Goal: Communication & Community: Answer question/provide support

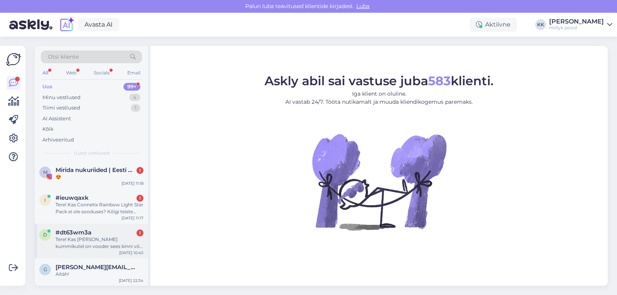
click at [100, 238] on div "Tere! Kas [PERSON_NAME] kummikutel on vooder sees kinni või tuleb välja? [URL][…" at bounding box center [100, 243] width 88 height 14
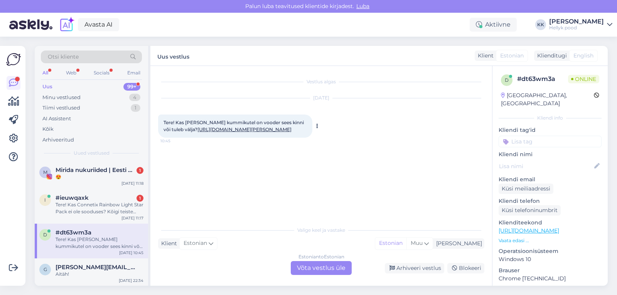
click at [237, 132] on link "[URL][DOMAIN_NAME][PERSON_NAME]" at bounding box center [245, 130] width 94 height 6
click at [303, 265] on div "Estonian to Estonian Võta vestlus üle" at bounding box center [321, 268] width 61 height 14
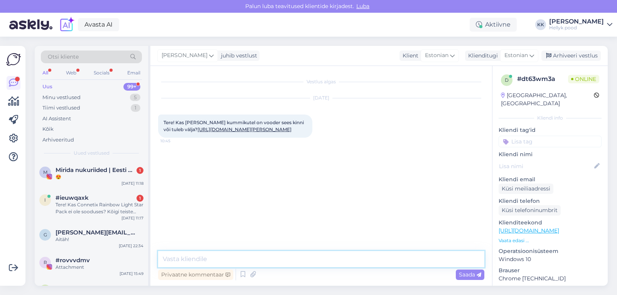
click at [214, 260] on textarea at bounding box center [321, 259] width 326 height 16
click at [183, 260] on textarea "Tere! nendel kummikutel ei käi vooder välja." at bounding box center [321, 259] width 326 height 16
type textarea "Tere! Nendel kummikutel ei käi vooder välja."
click at [464, 278] on span "Saada" at bounding box center [470, 274] width 22 height 7
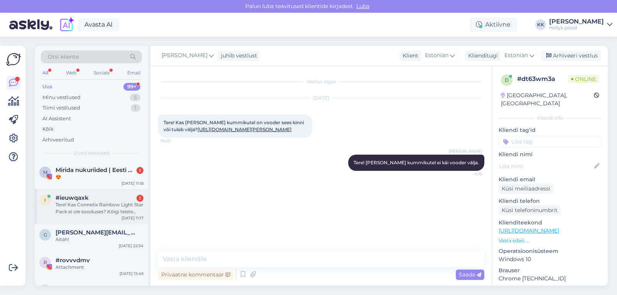
click at [96, 206] on div "Tere! Kas Connetix Rainbow Light Star Pack ei ole sooduses? Kõigi teiste komple…" at bounding box center [100, 208] width 88 height 14
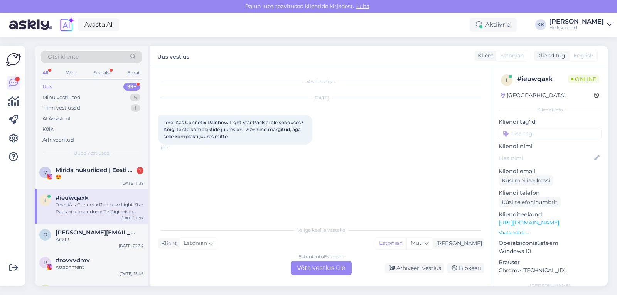
click at [312, 269] on div "Estonian to Estonian Võta vestlus üle" at bounding box center [321, 268] width 61 height 14
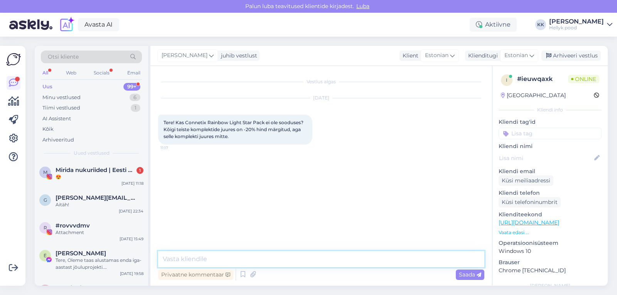
click at [226, 260] on textarea at bounding box center [321, 259] width 326 height 16
type textarea "Tere! Uutel Connetix klotsidel ei ole tõesti soodustust."
click at [467, 274] on span "Saada" at bounding box center [470, 274] width 22 height 7
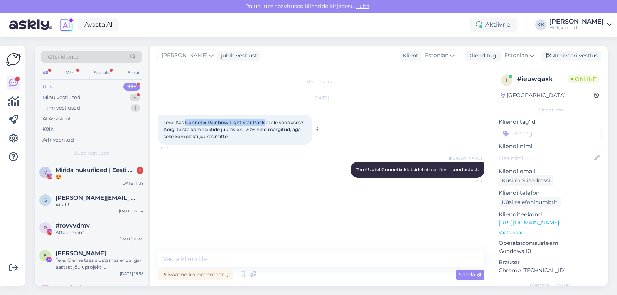
drag, startPoint x: 186, startPoint y: 123, endPoint x: 265, endPoint y: 123, distance: 79.1
click at [265, 123] on span "Tere! Kas Connetix Rainbow Light Star Pack ei ole sooduses? Kõigi teiste komple…" at bounding box center [234, 130] width 141 height 20
copy span "Connetix Rainbow Light Star Pack"
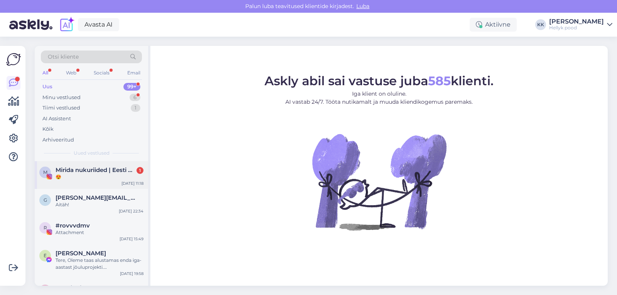
click at [94, 172] on span "Mirida nukuriided | Eesti käsitöö 🇪🇪" at bounding box center [96, 170] width 80 height 7
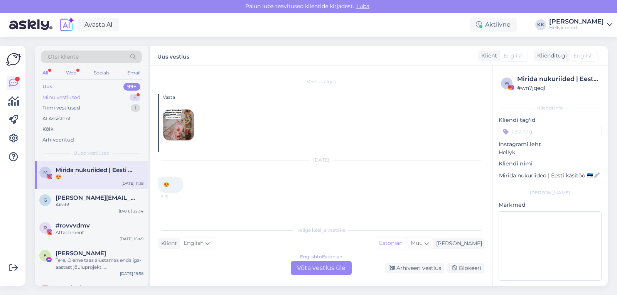
click at [59, 95] on div "Minu vestlused" at bounding box center [61, 98] width 38 height 8
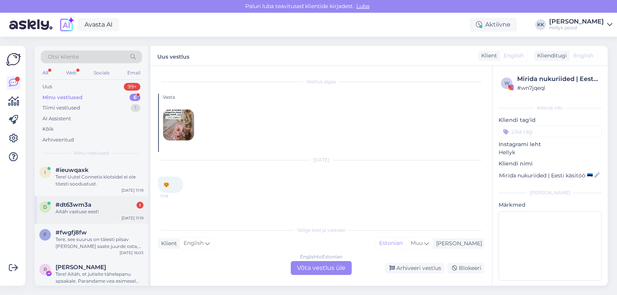
click at [85, 204] on span "#dt63wm3a" at bounding box center [74, 204] width 36 height 7
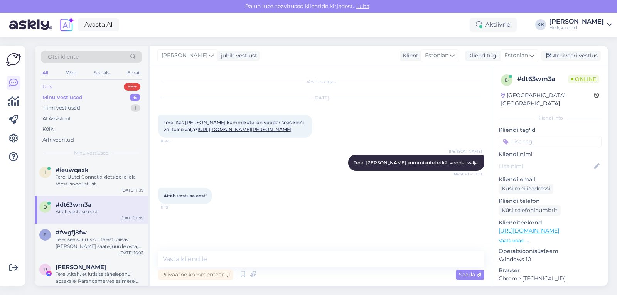
click at [51, 85] on div "Uus" at bounding box center [47, 87] width 10 height 8
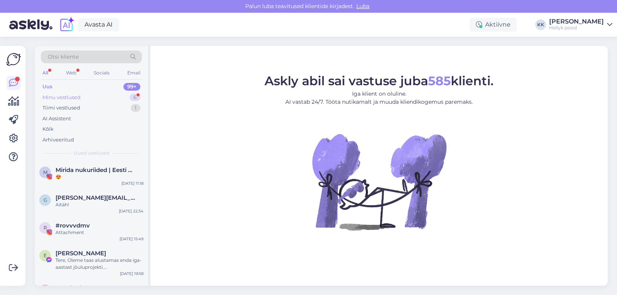
click at [63, 94] on div "Minu vestlused" at bounding box center [61, 98] width 38 height 8
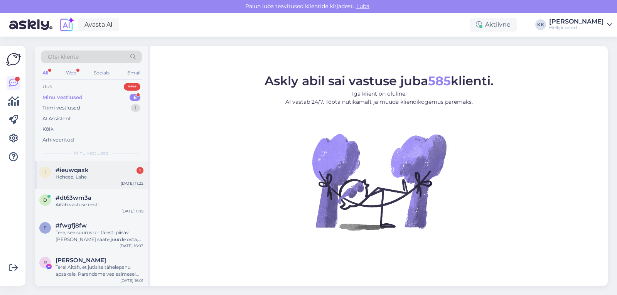
click at [82, 170] on span "#ieuwqaxk" at bounding box center [72, 170] width 33 height 7
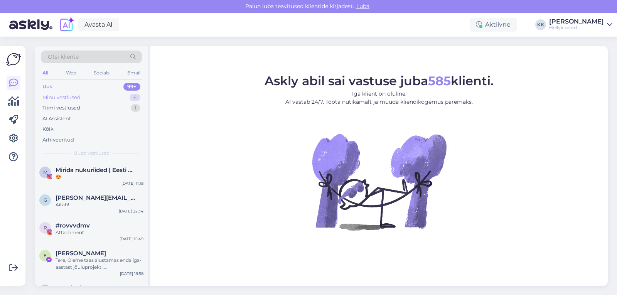
click at [57, 98] on div "Minu vestlused" at bounding box center [61, 98] width 38 height 8
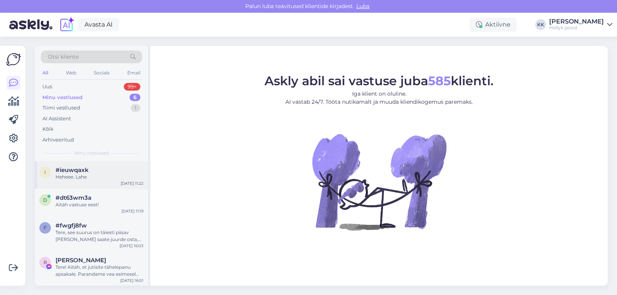
click at [88, 172] on span "#ieuwqaxk" at bounding box center [72, 170] width 33 height 7
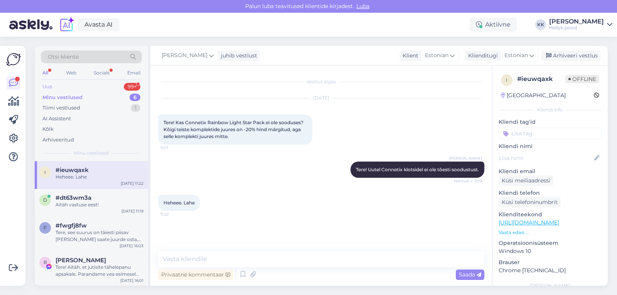
click at [52, 86] on div "Uus" at bounding box center [47, 87] width 10 height 8
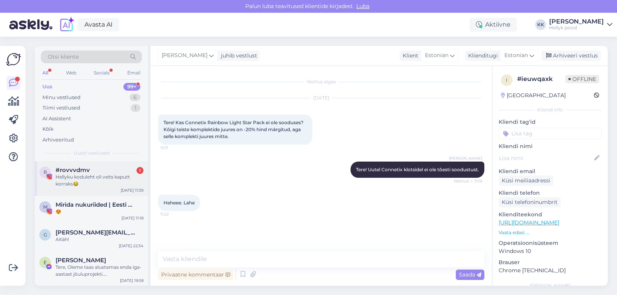
click at [98, 171] on div "#rovvvdmv 1" at bounding box center [100, 170] width 88 height 7
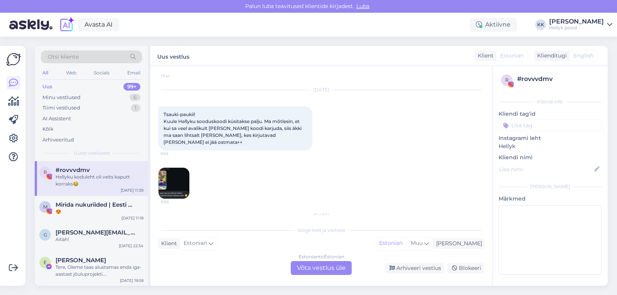
scroll to position [1297, 0]
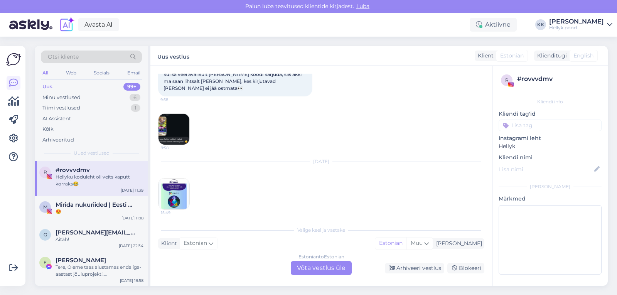
click at [176, 179] on img at bounding box center [174, 194] width 31 height 31
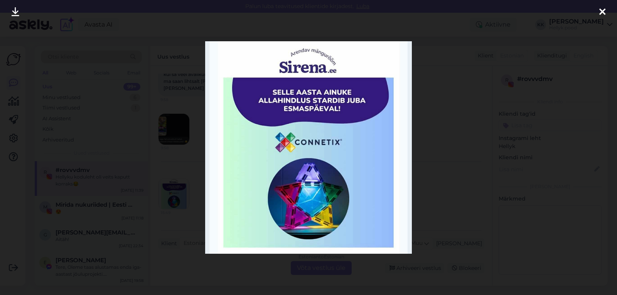
click at [447, 144] on div at bounding box center [308, 147] width 617 height 295
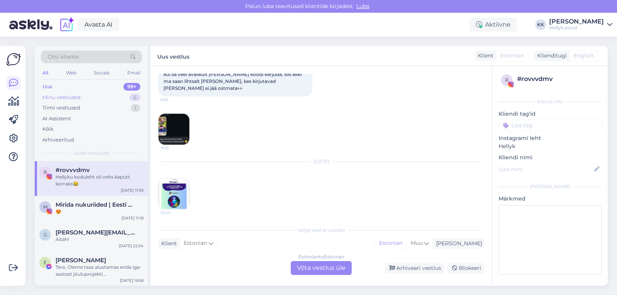
click at [63, 99] on div "Minu vestlused" at bounding box center [61, 98] width 38 height 8
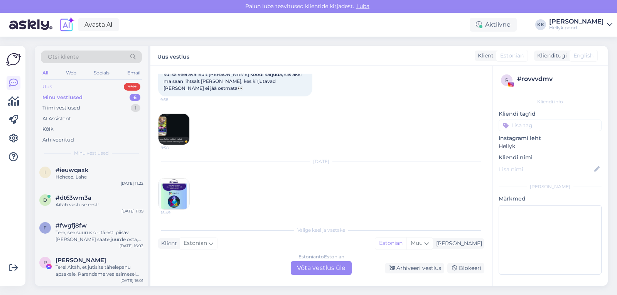
click at [49, 87] on div "Uus" at bounding box center [47, 87] width 10 height 8
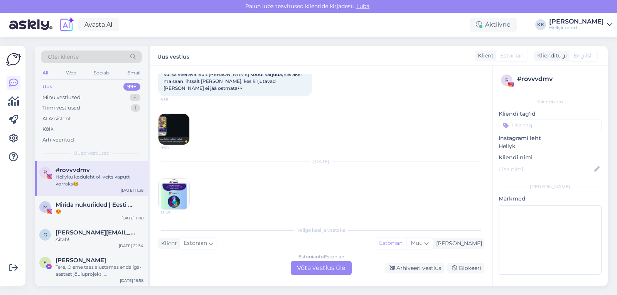
click at [174, 114] on img at bounding box center [174, 129] width 31 height 31
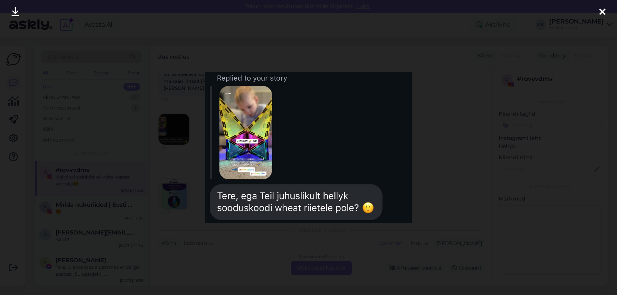
click at [441, 110] on div at bounding box center [308, 147] width 617 height 295
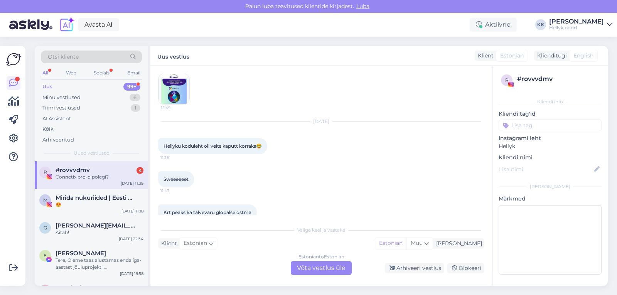
scroll to position [1469, 0]
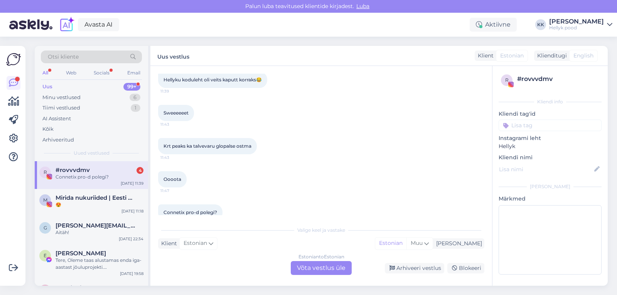
click at [100, 173] on div "#rovvvdmv 4" at bounding box center [100, 170] width 88 height 7
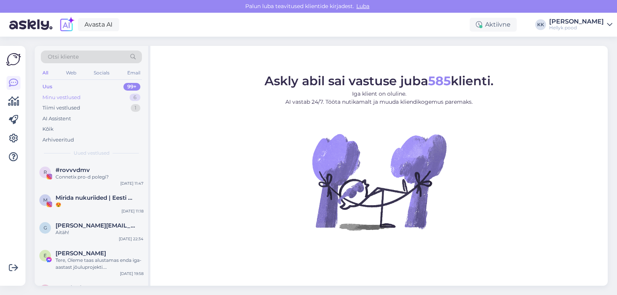
click at [59, 96] on div "Minu vestlused" at bounding box center [61, 98] width 38 height 8
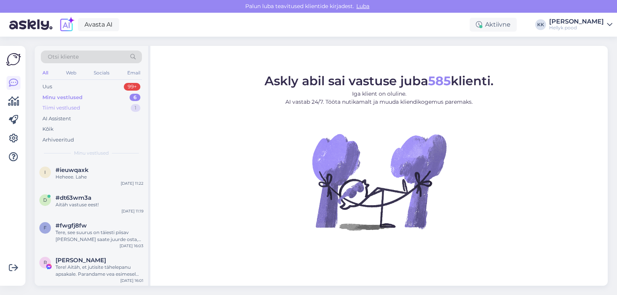
click at [61, 106] on div "Tiimi vestlused" at bounding box center [61, 108] width 38 height 8
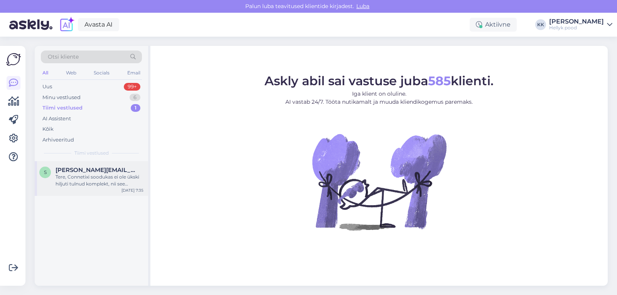
click at [87, 178] on div "Tere, Connetixi soodukas ei ole ükski hiljuti tulnud komplekt, nii see valgustu…" at bounding box center [100, 181] width 88 height 14
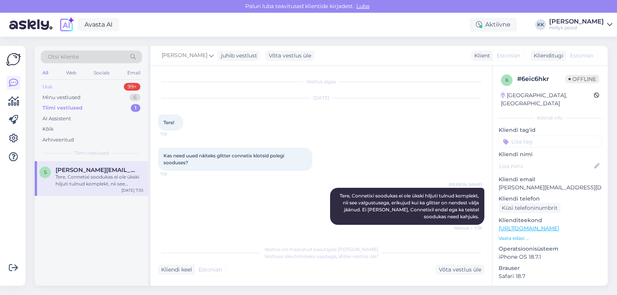
click at [51, 84] on div "Uus" at bounding box center [47, 87] width 10 height 8
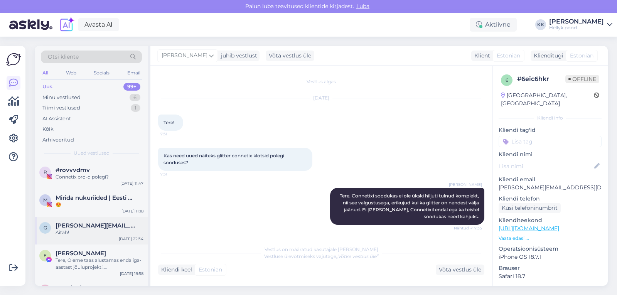
click at [81, 228] on span "[PERSON_NAME][EMAIL_ADDRESS][DOMAIN_NAME]" at bounding box center [96, 225] width 80 height 7
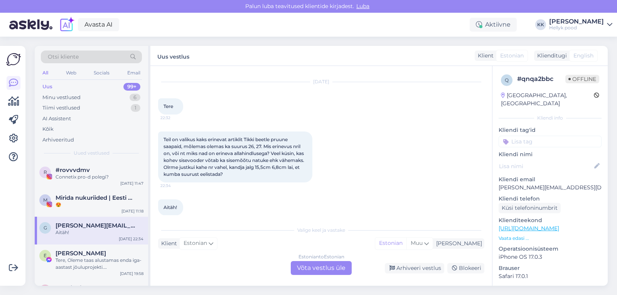
scroll to position [25, 0]
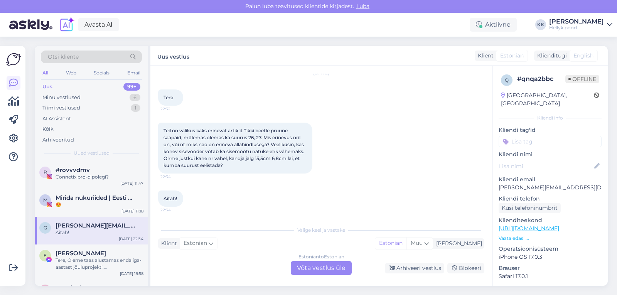
click at [313, 268] on div "Estonian to Estonian Võta vestlus üle" at bounding box center [321, 268] width 61 height 14
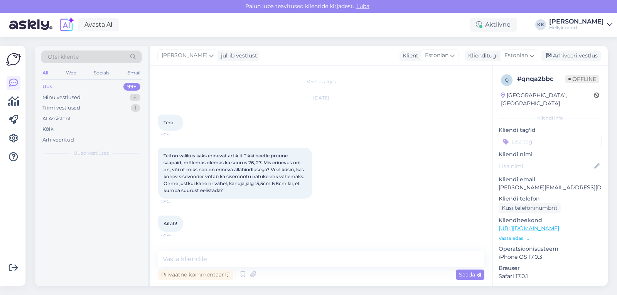
scroll to position [0, 0]
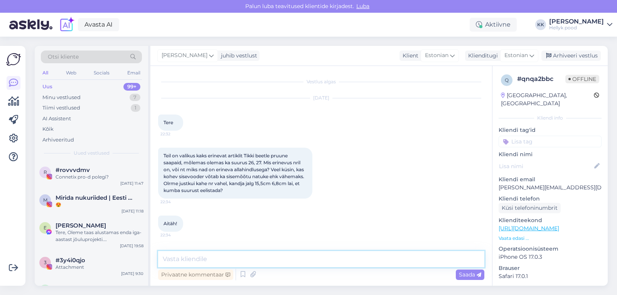
click at [193, 260] on textarea at bounding box center [321, 259] width 326 height 16
click at [179, 259] on textarea "Tere, saabaste põhit" at bounding box center [321, 259] width 326 height 16
click at [283, 259] on textarea "Tere, nende saabaste põhit" at bounding box center [321, 259] width 326 height 16
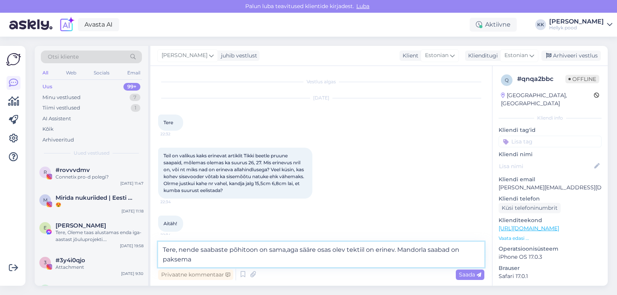
click at [451, 249] on textarea "Tere, nende saabaste põhitoon on sama,aga sääre osas olev tektiil on erinev. Ma…" at bounding box center [321, 254] width 326 height 25
click at [204, 262] on textarea "Tere, nende saabaste põhitoon on sama,aga sääre osas olev tektiil on erinev. Ma…" at bounding box center [321, 254] width 326 height 25
click at [287, 252] on textarea "Tere, nende saabaste põhitoon on sama,aga sääre osas olev tektiil on erinev. Ma…" at bounding box center [321, 254] width 326 height 25
click at [336, 261] on textarea "Tere, nende saabaste põhitoon on sama, aga sääre osas olev tektiil on erinev. M…" at bounding box center [321, 254] width 326 height 25
type textarea "Tere, nende saabaste põhitoon on sama, aga sääre osas olev tektiil on erinev. M…"
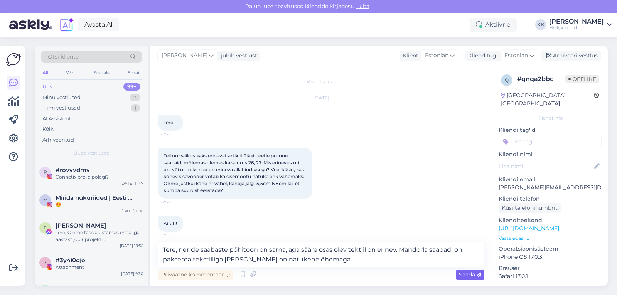
click at [461, 274] on span "Saada" at bounding box center [470, 274] width 22 height 7
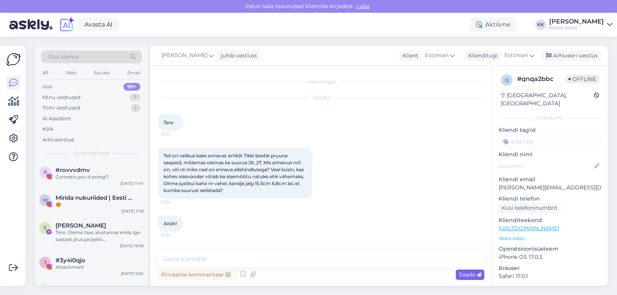
scroll to position [59, 0]
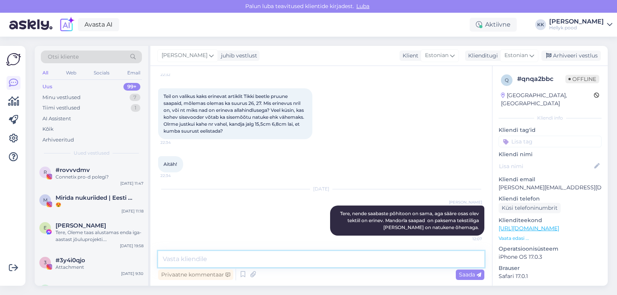
click at [264, 259] on textarea at bounding box center [321, 259] width 326 height 16
type textarea "S"
type textarea "Hinnavahe tuleb sisseostuhinnast. Odavamalt sisse tulnud saabas on ka odavama h…"
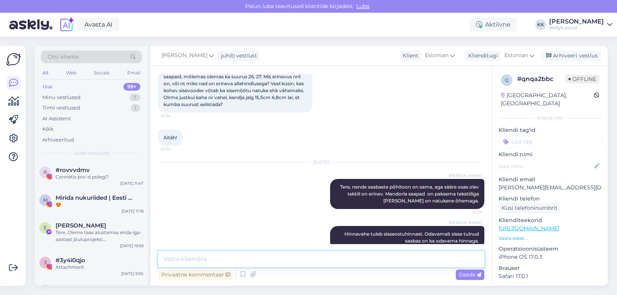
scroll to position [100, 0]
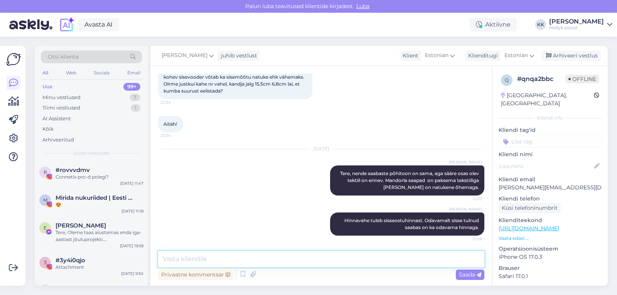
click at [173, 260] on textarea at bounding box center [321, 259] width 326 height 16
type textarea "Epoe lehel olevad sisemõõdd on antud saabaste reaalsed sisetalla mõõdud"
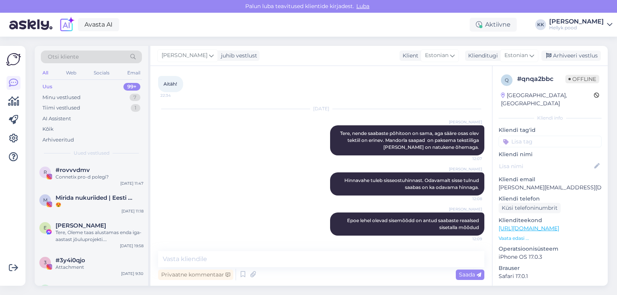
click at [51, 84] on div "Uus" at bounding box center [47, 87] width 10 height 8
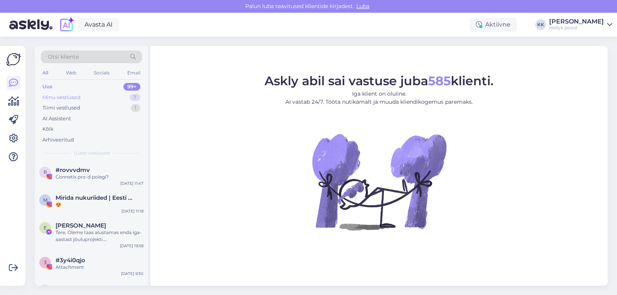
click at [62, 96] on div "Minu vestlused" at bounding box center [61, 98] width 38 height 8
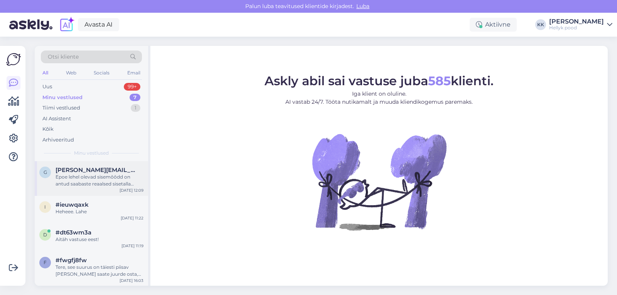
click at [90, 179] on div "Epoe lehel olevad sisemõõdd on antud saabaste reaalsed sisetalla mõõdud" at bounding box center [100, 181] width 88 height 14
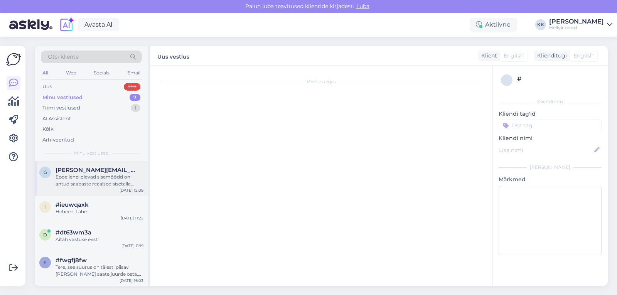
scroll to position [140, 0]
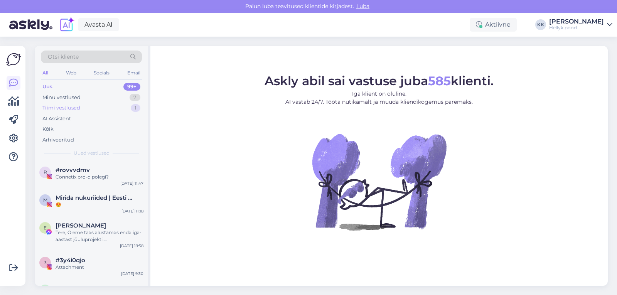
click at [68, 108] on div "Tiimi vestlused" at bounding box center [61, 108] width 38 height 8
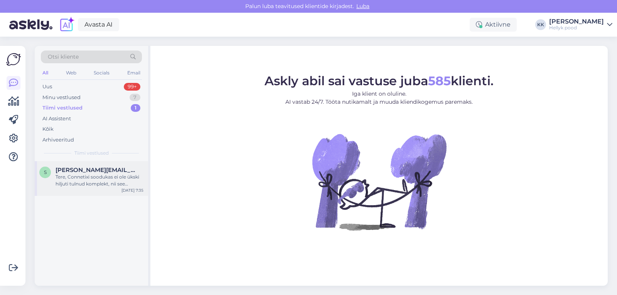
click at [94, 175] on div "Tere, Connetixi soodukas ei ole ükski hiljuti tulnud komplekt, nii see valgustu…" at bounding box center [100, 181] width 88 height 14
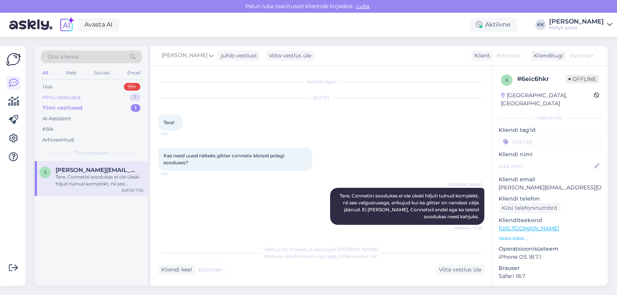
click at [55, 97] on div "Minu vestlused" at bounding box center [61, 98] width 38 height 8
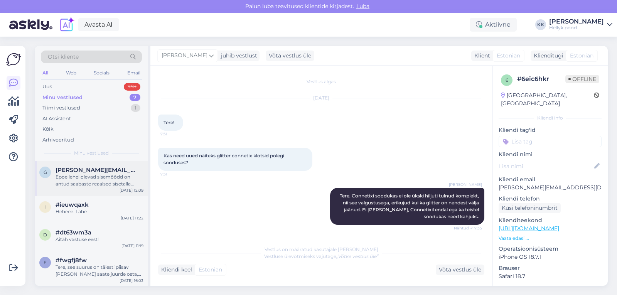
click at [88, 179] on div "Epoe lehel olevad sisemõõdd on antud saabaste reaalsed sisetalla mõõdud" at bounding box center [100, 181] width 88 height 14
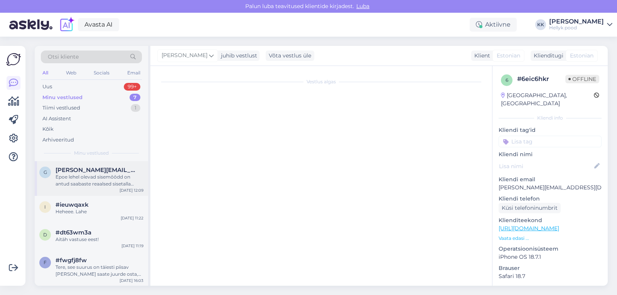
scroll to position [140, 0]
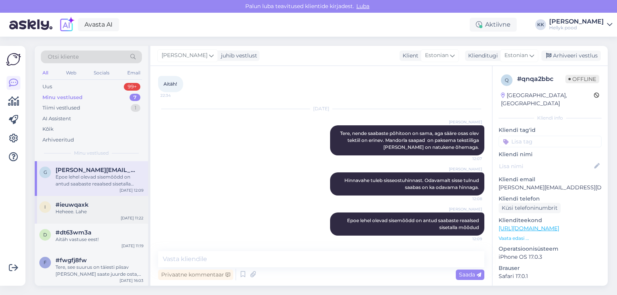
click at [96, 206] on div "#ieuwqaxk" at bounding box center [100, 204] width 88 height 7
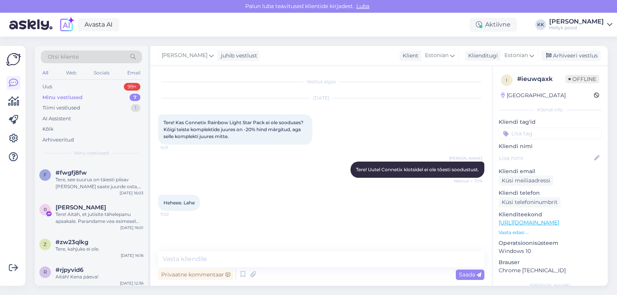
scroll to position [91, 0]
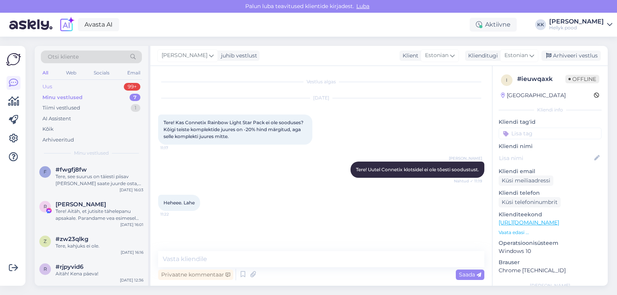
click at [49, 86] on div "Uus" at bounding box center [47, 87] width 10 height 8
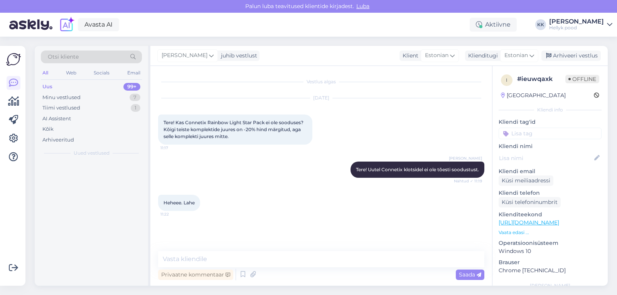
scroll to position [0, 0]
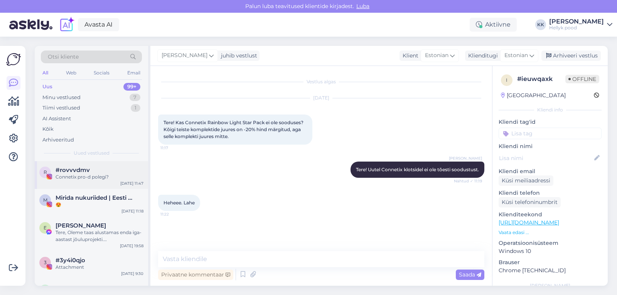
click at [95, 171] on div "#rovvvdmv" at bounding box center [100, 170] width 88 height 7
